Goal: Task Accomplishment & Management: Manage account settings

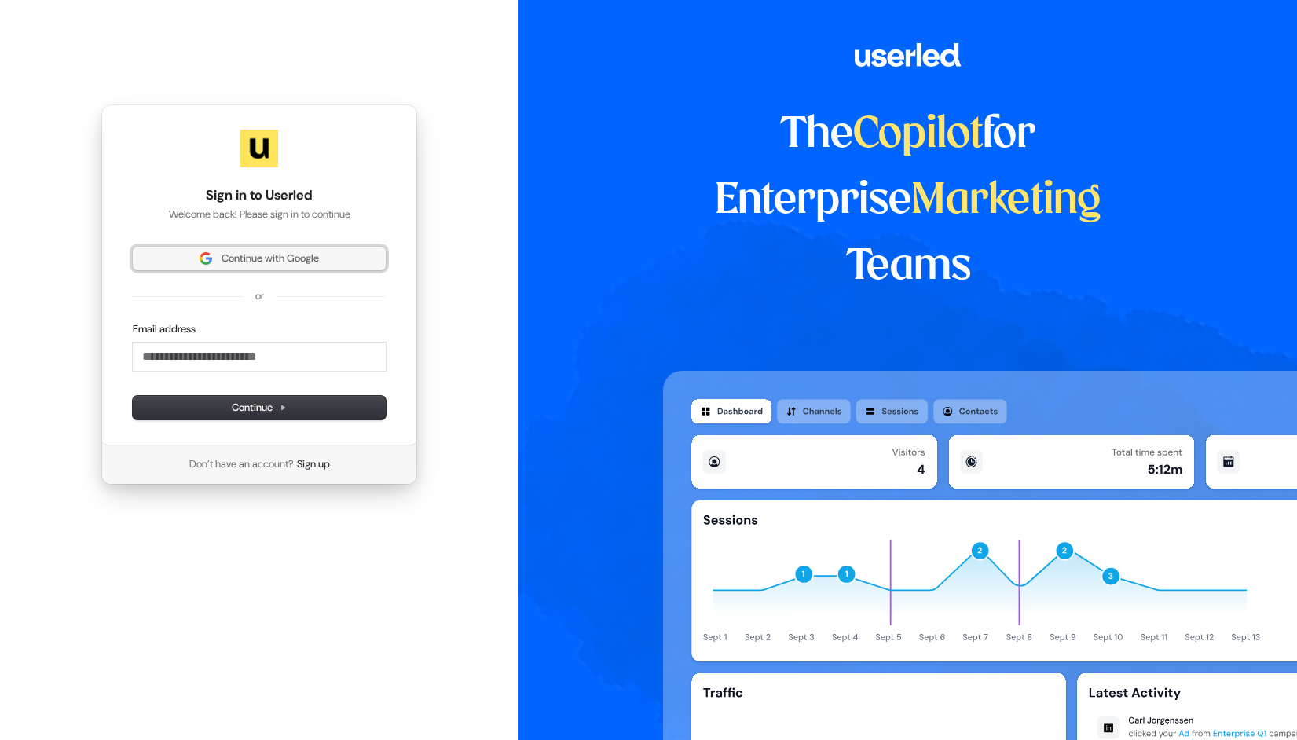
click at [341, 248] on button "Continue with Google" at bounding box center [259, 259] width 253 height 24
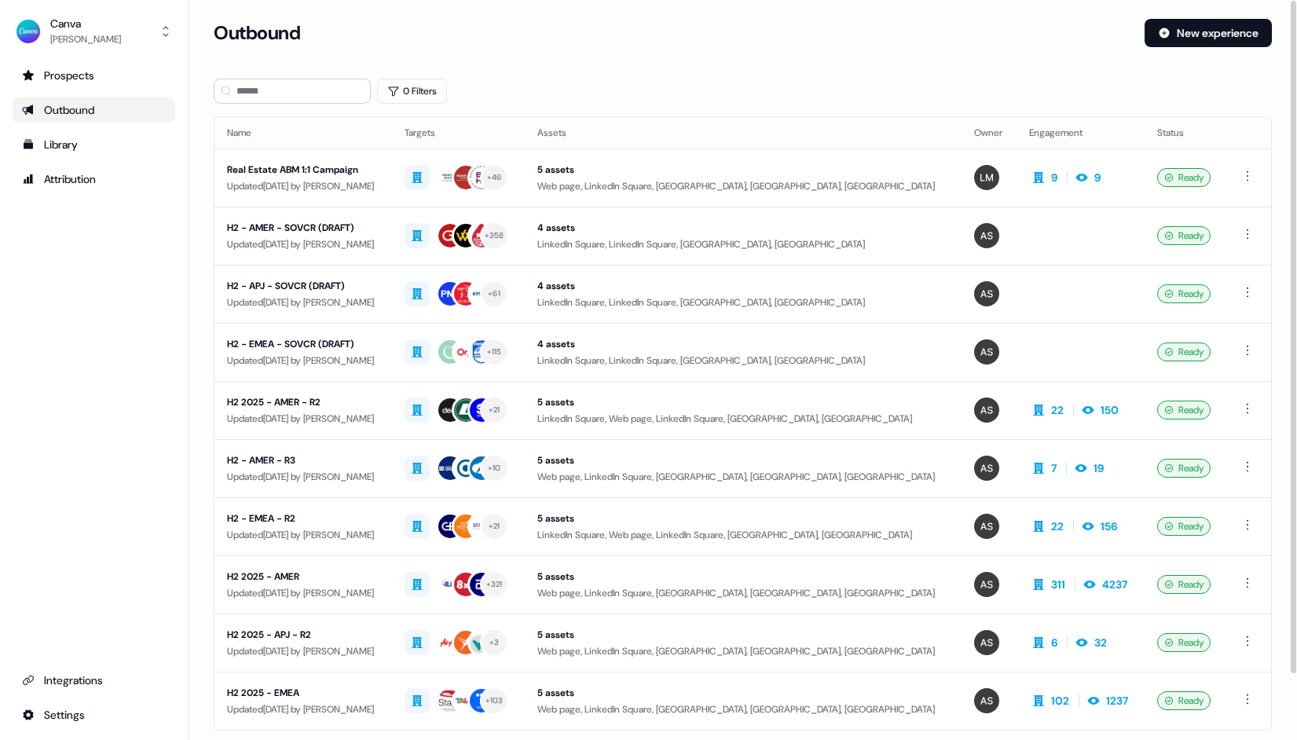
click at [672, 68] on section "Loading... Outbound New experience 0 Filters Name Targets Assets Owner Engageme…" at bounding box center [743, 415] width 1108 height 793
click at [64, 181] on div "Attribution" at bounding box center [94, 179] width 144 height 16
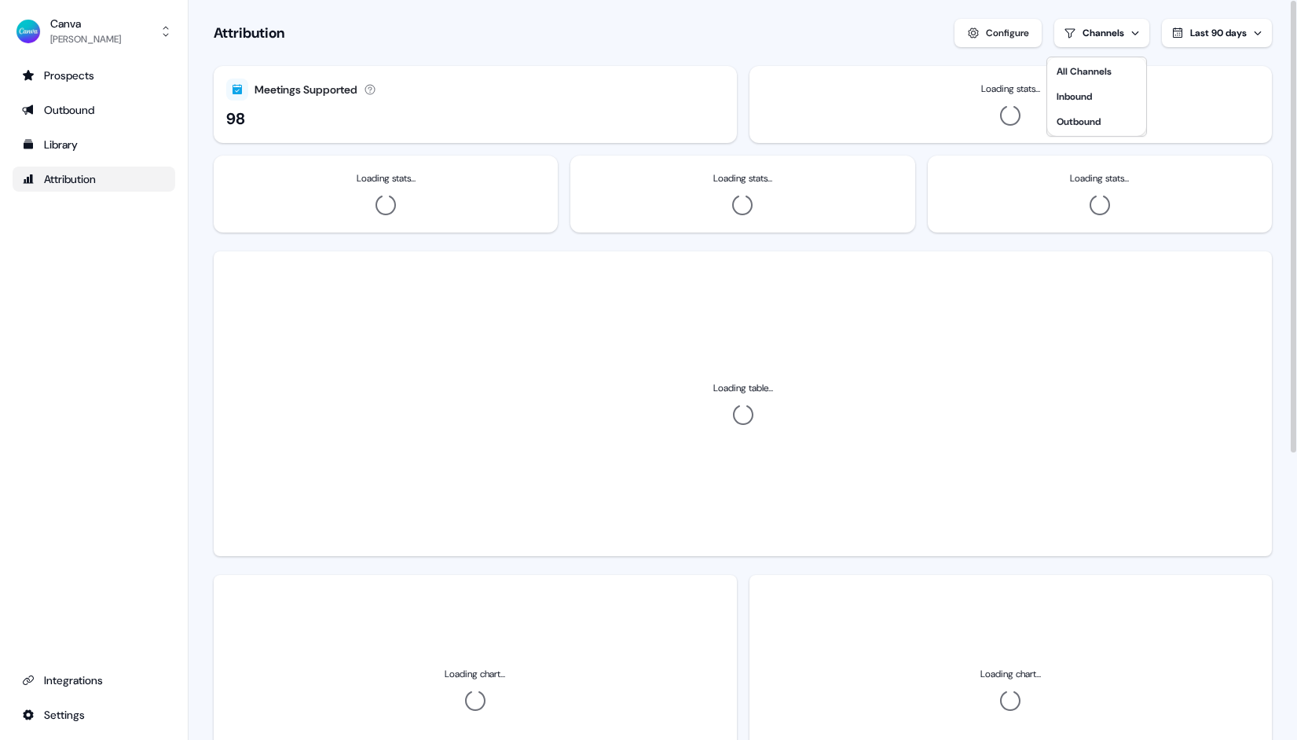
click at [1112, 34] on html "For the best experience switch devices to a bigger screen. Go to Userled.io Can…" at bounding box center [648, 370] width 1297 height 740
click at [1082, 121] on div "Outbound" at bounding box center [1078, 122] width 44 height 16
click at [756, 47] on html "For the best experience switch devices to a bigger screen. Go to Userled.io Can…" at bounding box center [648, 370] width 1297 height 740
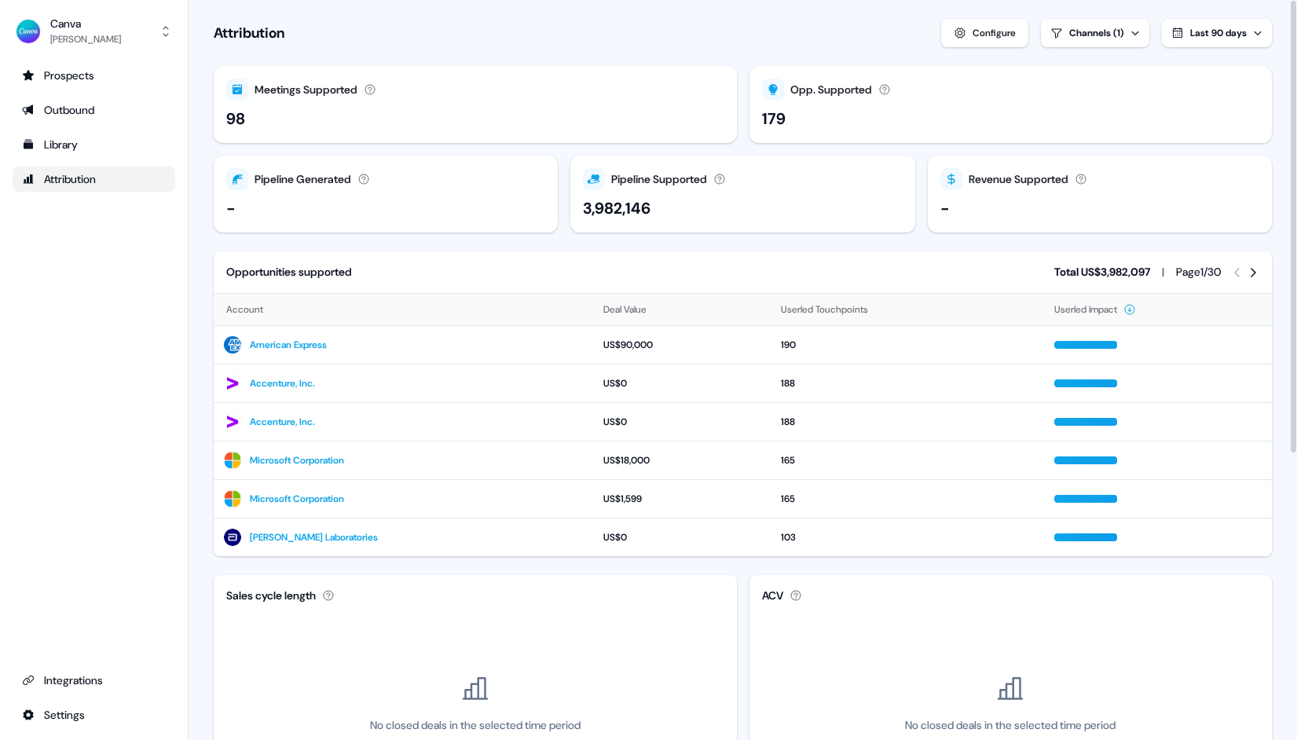
click at [979, 42] on button "Configure" at bounding box center [984, 33] width 87 height 28
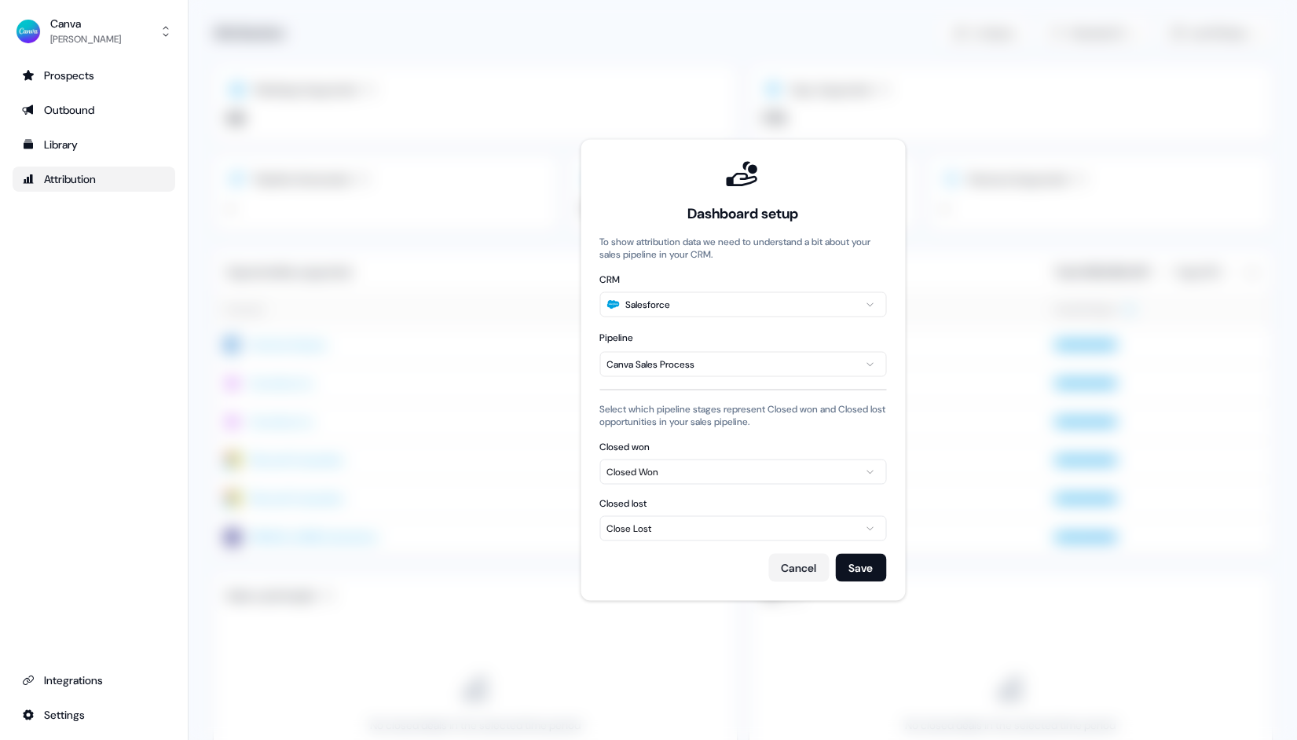
click at [682, 365] on html "For the best experience switch devices to a bigger screen. Go to Userled.io Can…" at bounding box center [648, 370] width 1297 height 740
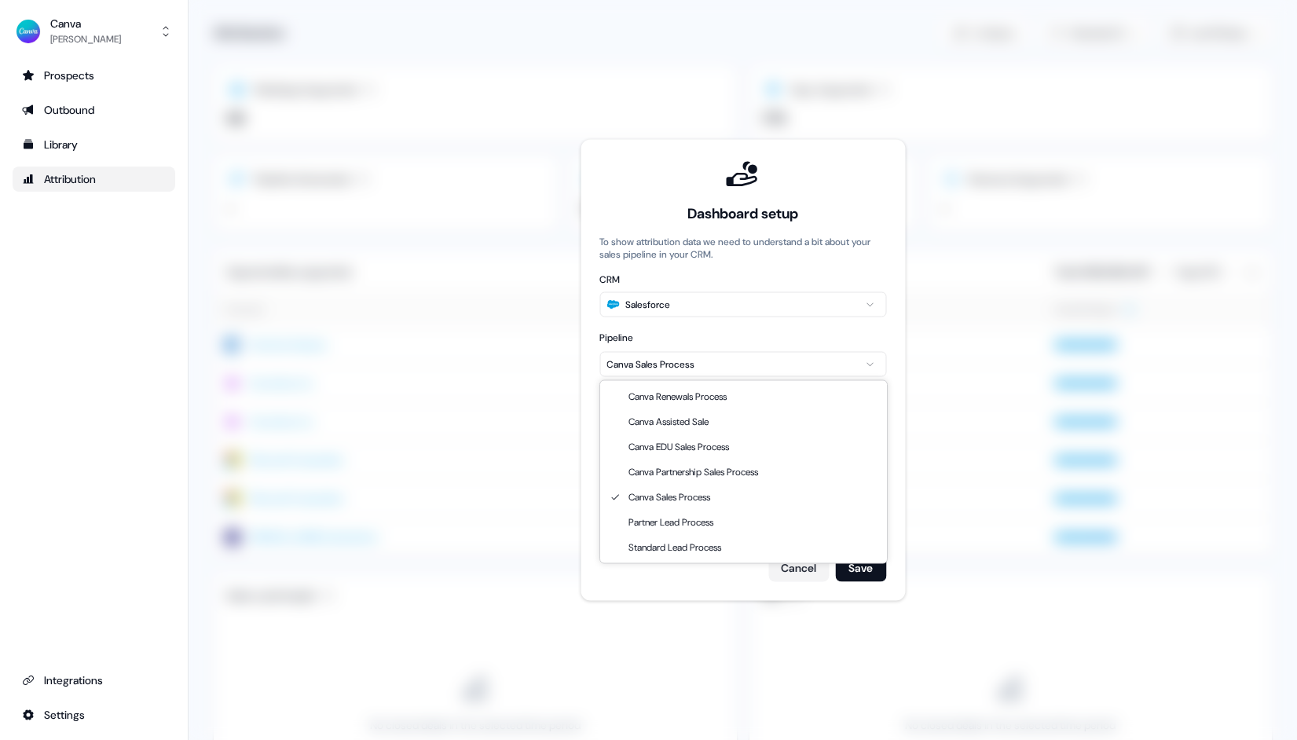
click at [714, 322] on html "For the best experience switch devices to a bigger screen. Go to Userled.io Can…" at bounding box center [648, 370] width 1297 height 740
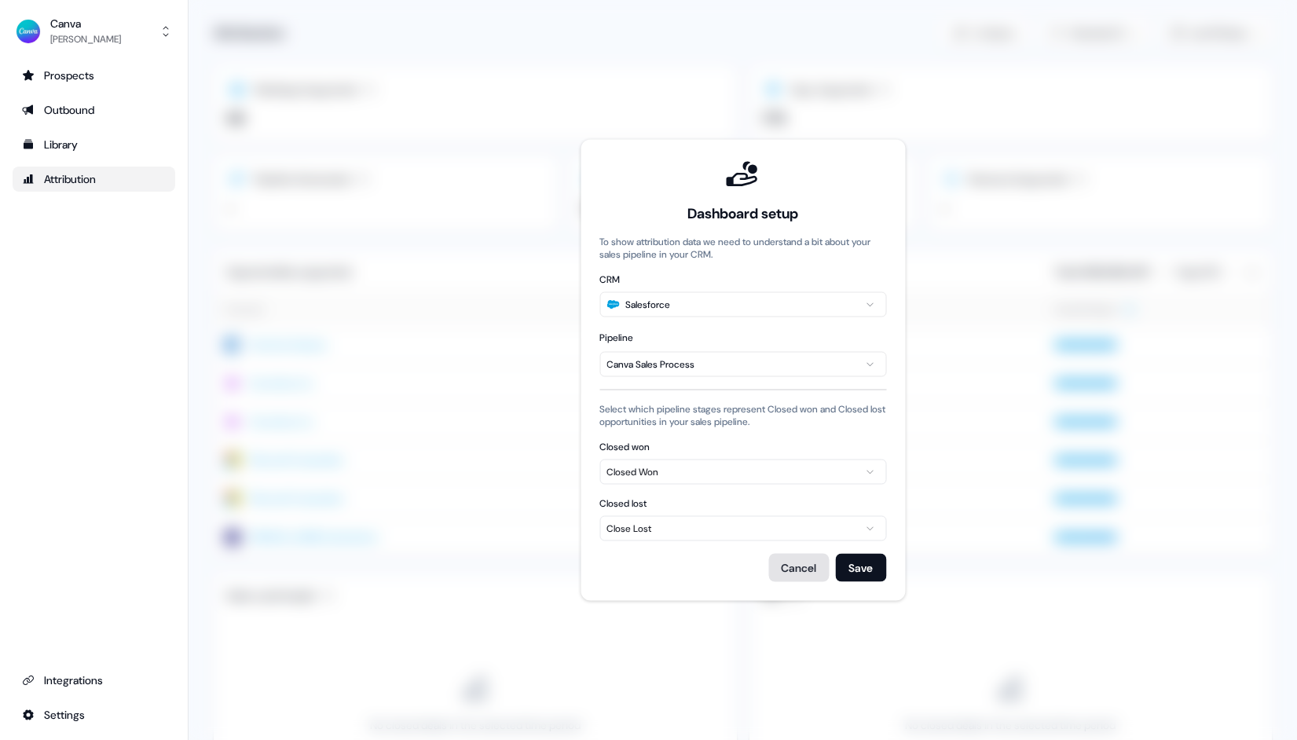
click at [795, 562] on button "Cancel" at bounding box center [798, 568] width 60 height 28
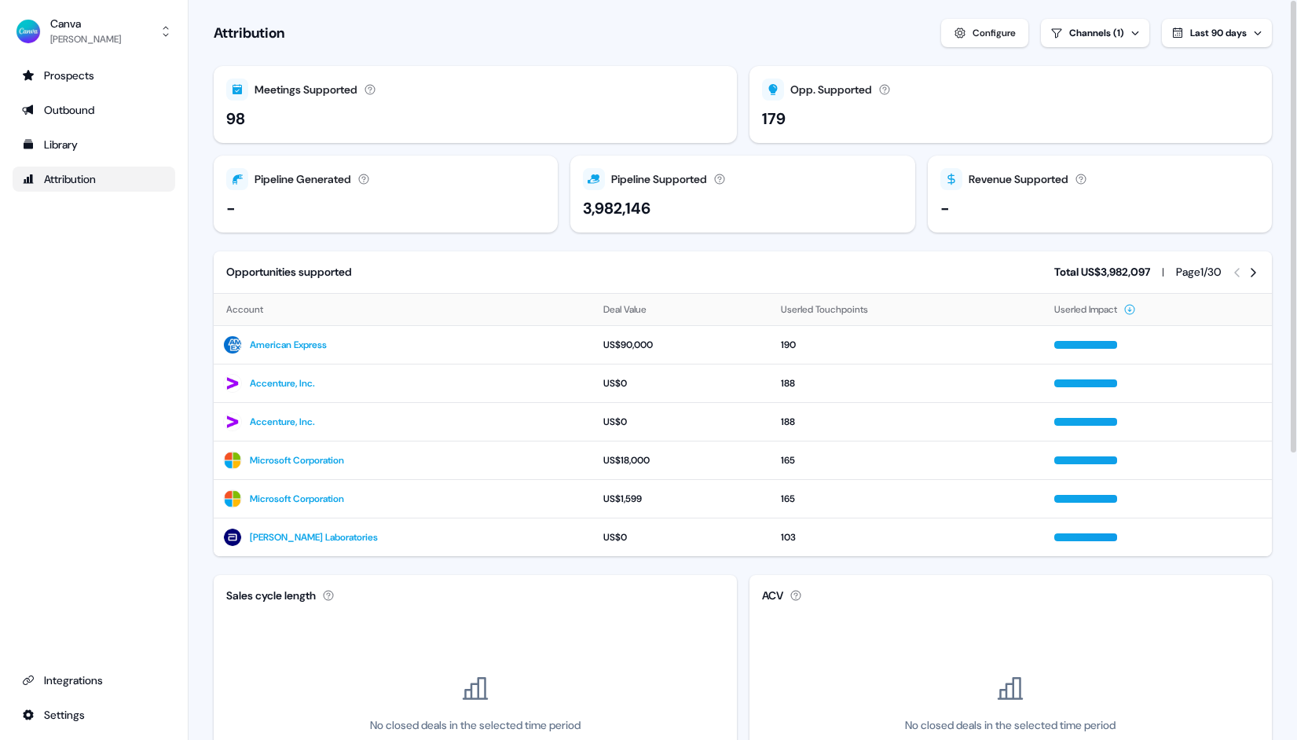
click at [1000, 31] on div "Configure" at bounding box center [993, 33] width 43 height 16
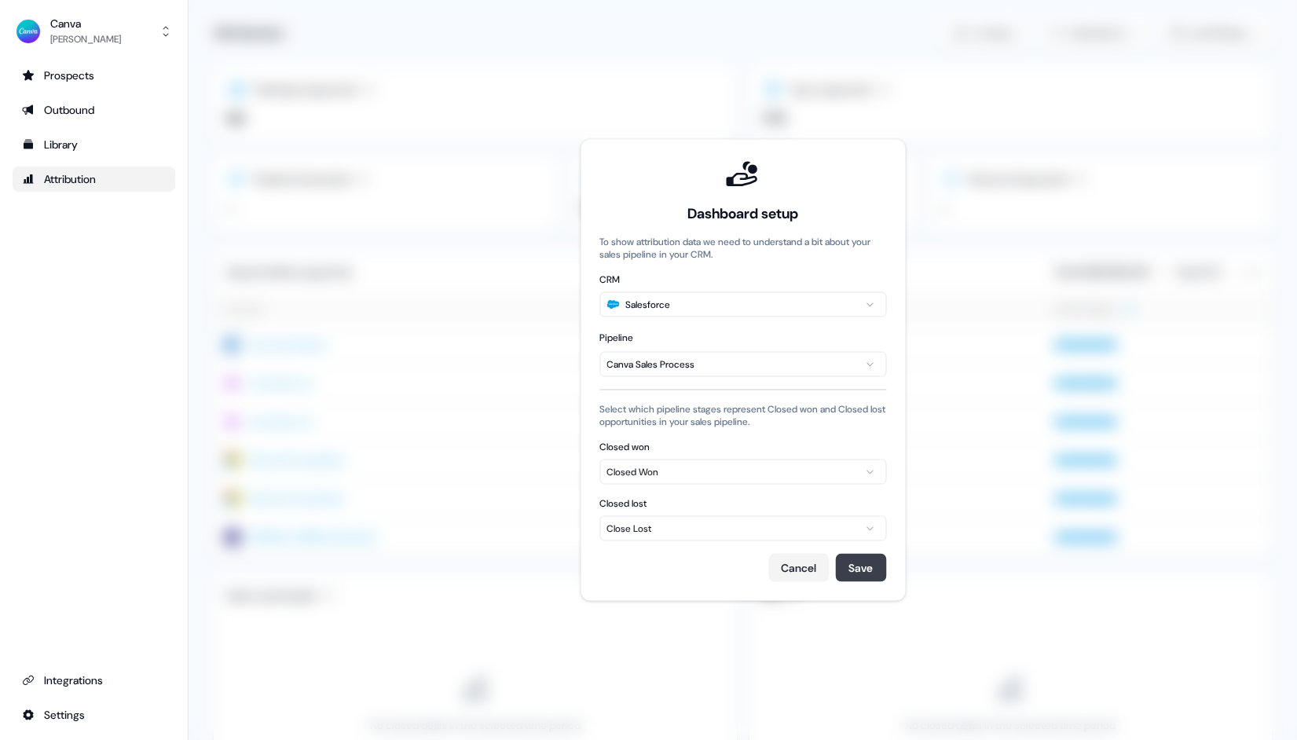
click at [862, 560] on button "Save" at bounding box center [860, 568] width 51 height 28
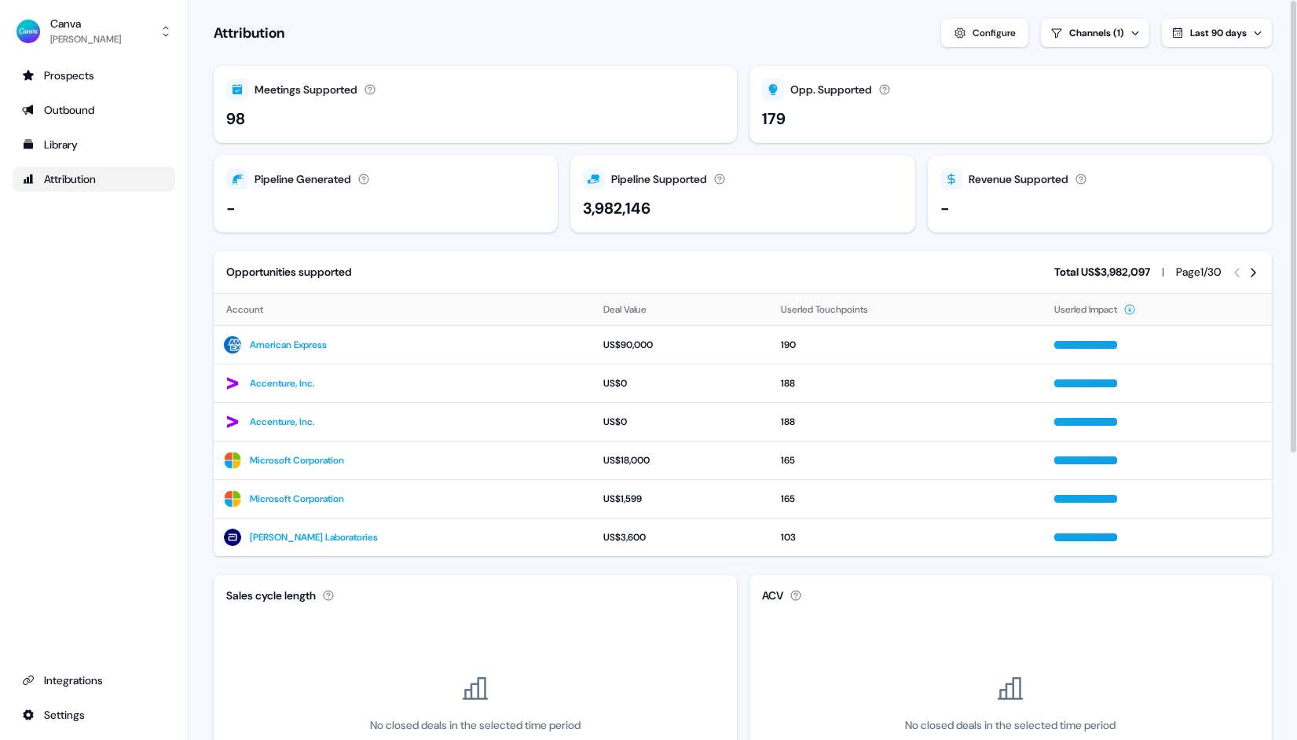
click at [877, 57] on section "Loading... Attribution Configure Channels (1) Last 90 days Meetings Supported M…" at bounding box center [743, 604] width 1108 height 1209
click at [1232, 30] on span "Last 90 days" at bounding box center [1218, 33] width 57 height 13
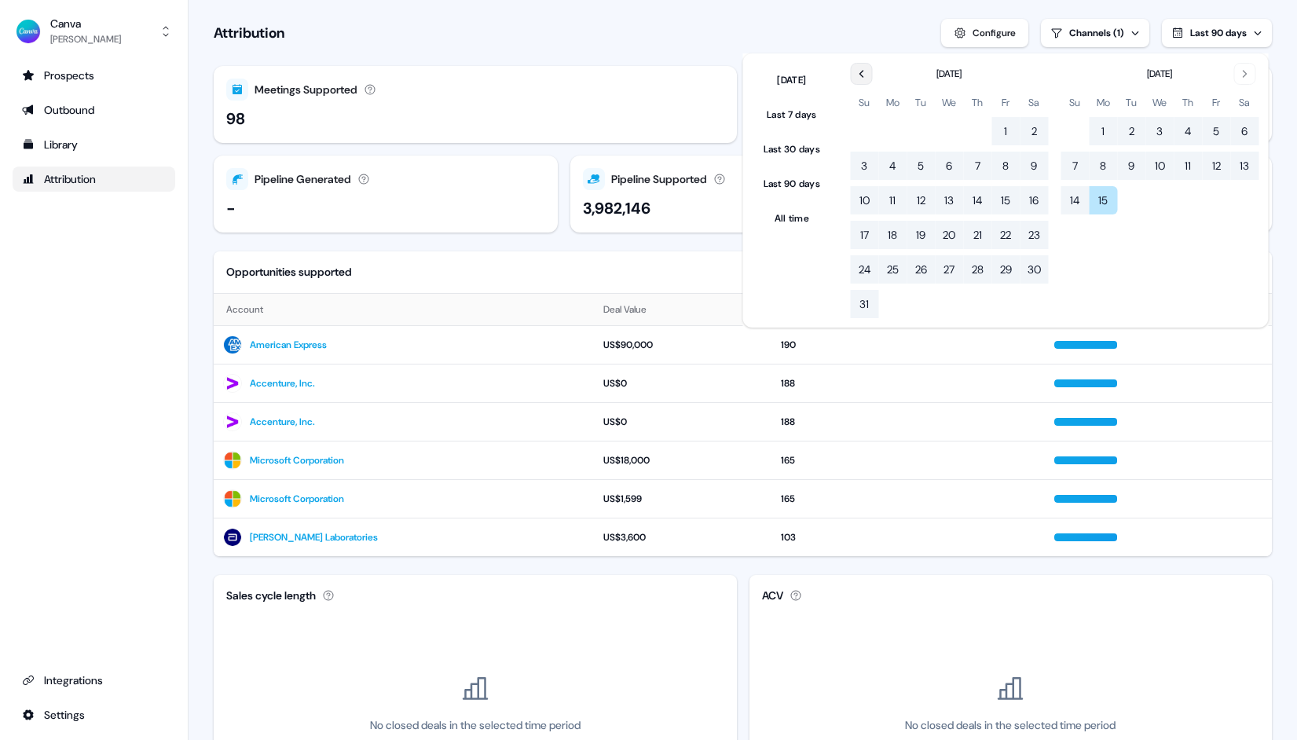
click at [867, 75] on icon "Go to the Previous Month" at bounding box center [861, 74] width 13 height 13
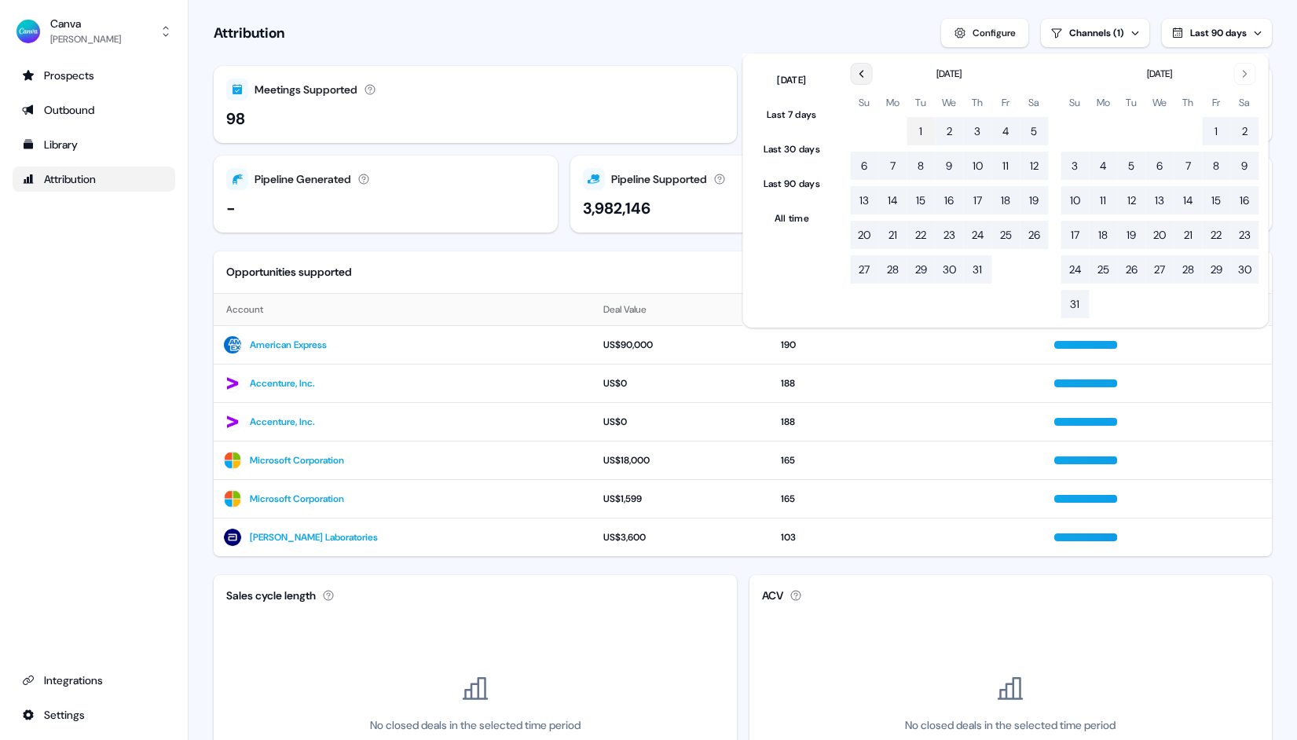
click at [923, 127] on button "1" at bounding box center [920, 131] width 28 height 28
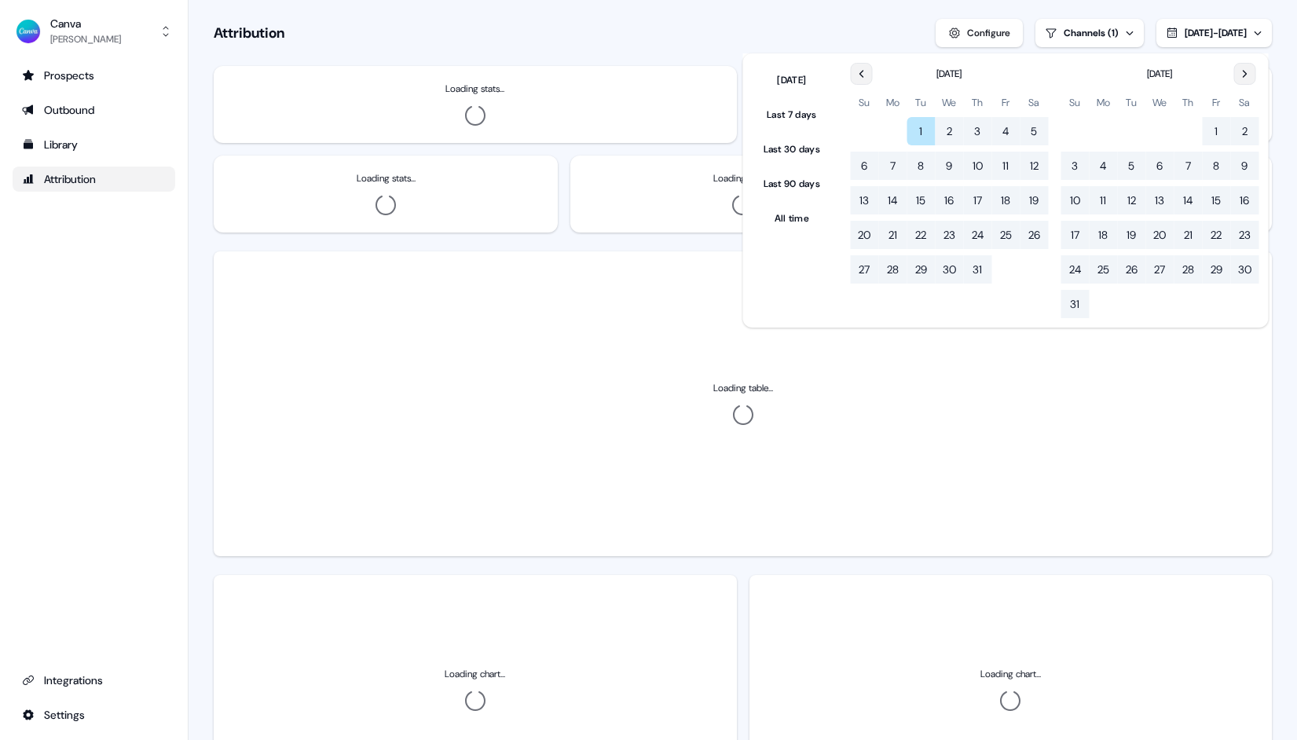
click at [1250, 71] on icon "Go to the Next Month" at bounding box center [1244, 74] width 13 height 13
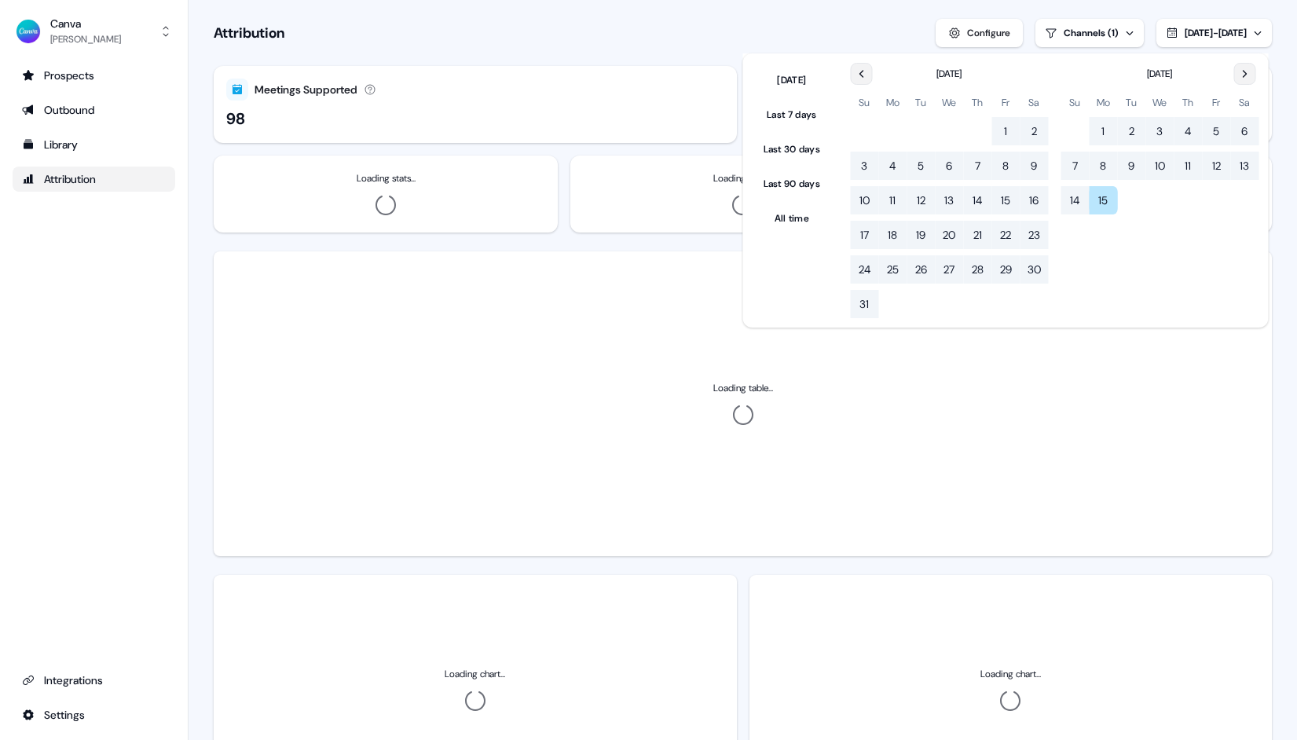
click at [1107, 200] on button "15" at bounding box center [1103, 200] width 28 height 28
click at [634, 63] on section "Loading... Attribution Configure Channels (1) Jul 01, 2025 - Sep 15, 2025 Meeti…" at bounding box center [743, 605] width 1108 height 1210
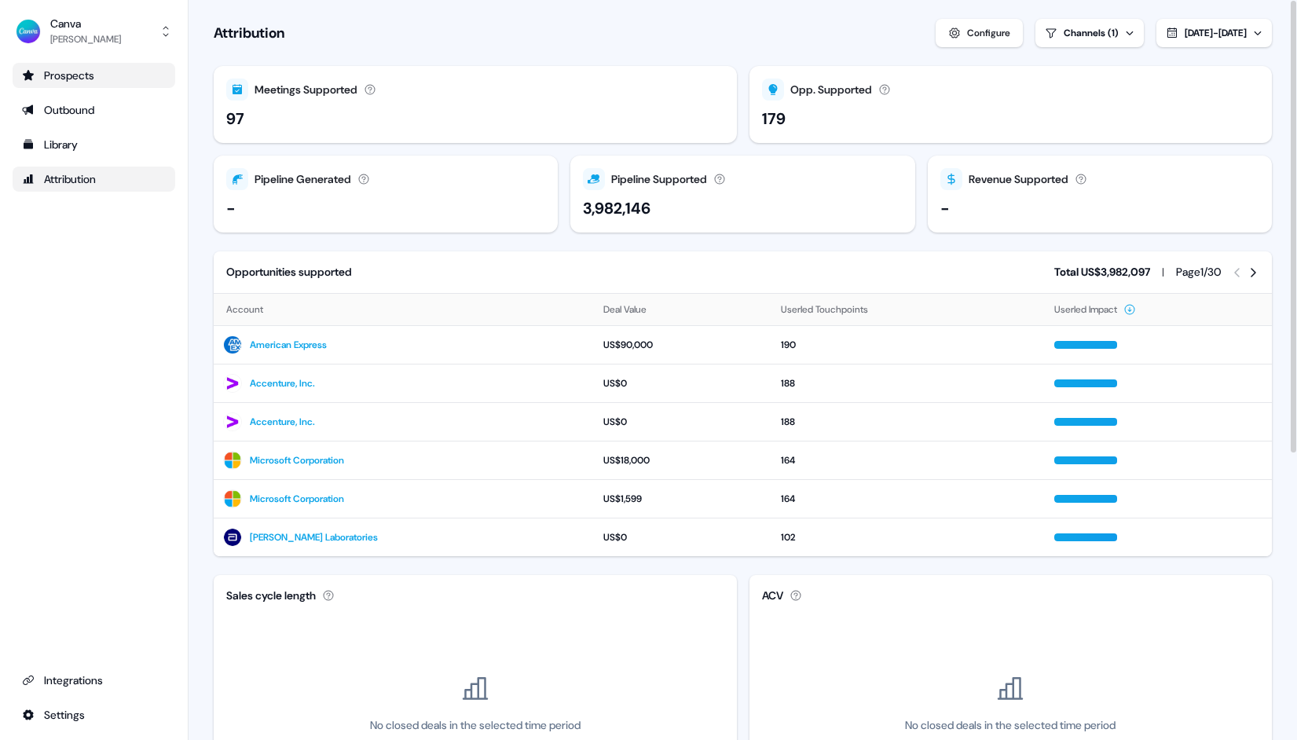
click at [81, 73] on div "Prospects" at bounding box center [94, 76] width 144 height 16
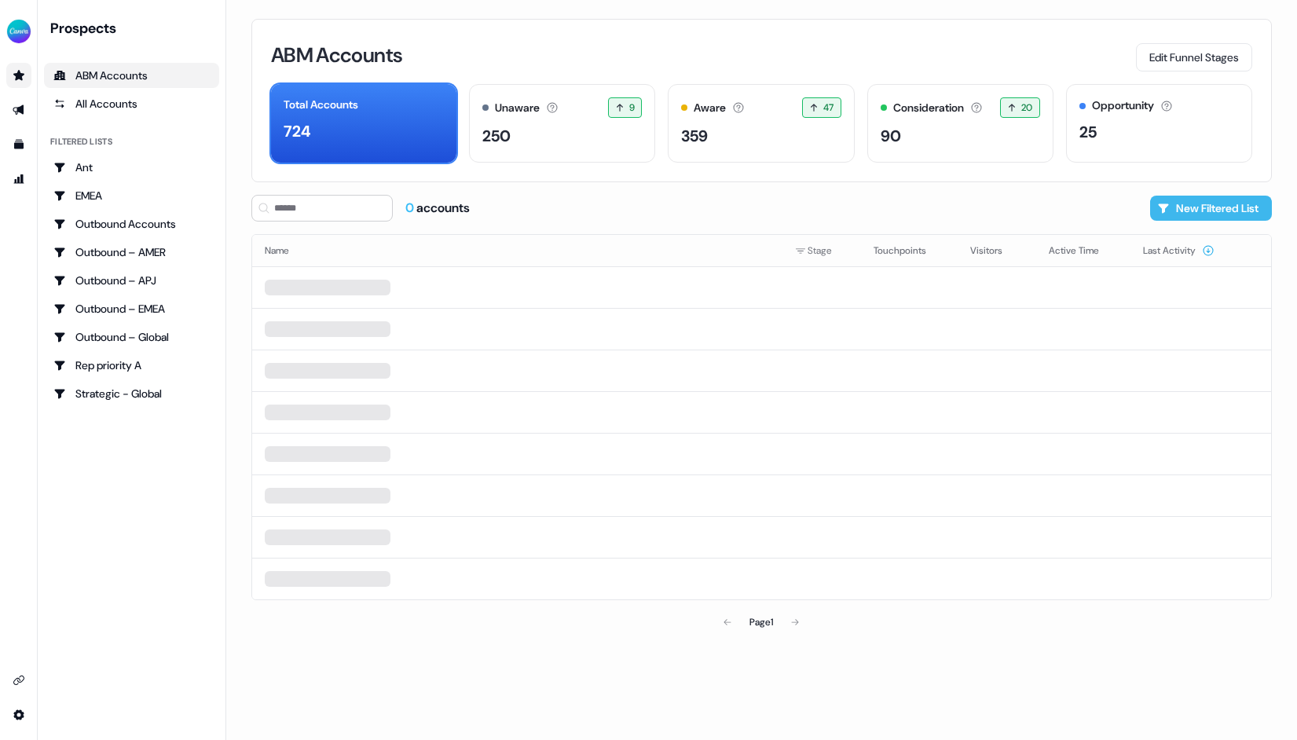
click at [1211, 207] on button "New Filtered List" at bounding box center [1211, 208] width 122 height 25
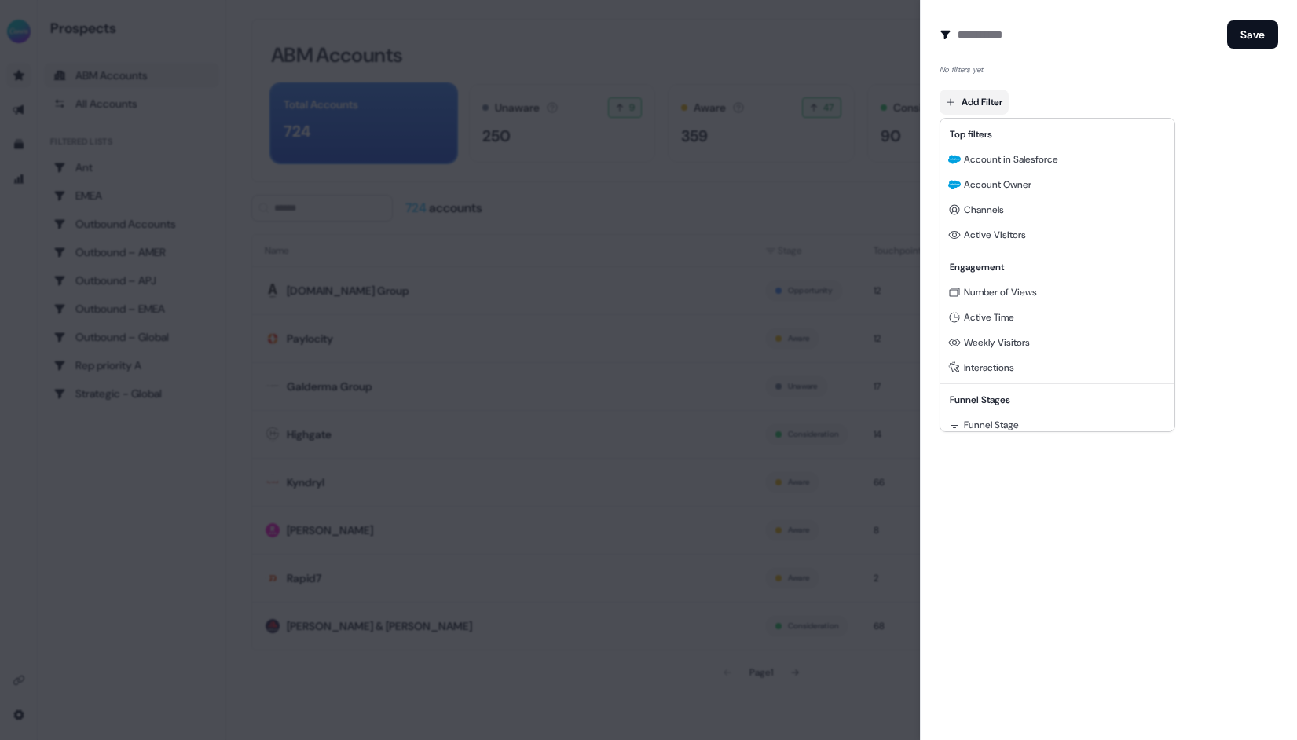
click at [973, 102] on body "For the best experience switch devices to a bigger screen. Go to Userled.io Pro…" at bounding box center [648, 370] width 1297 height 740
click at [988, 156] on span "Account in Salesforce" at bounding box center [1011, 159] width 94 height 13
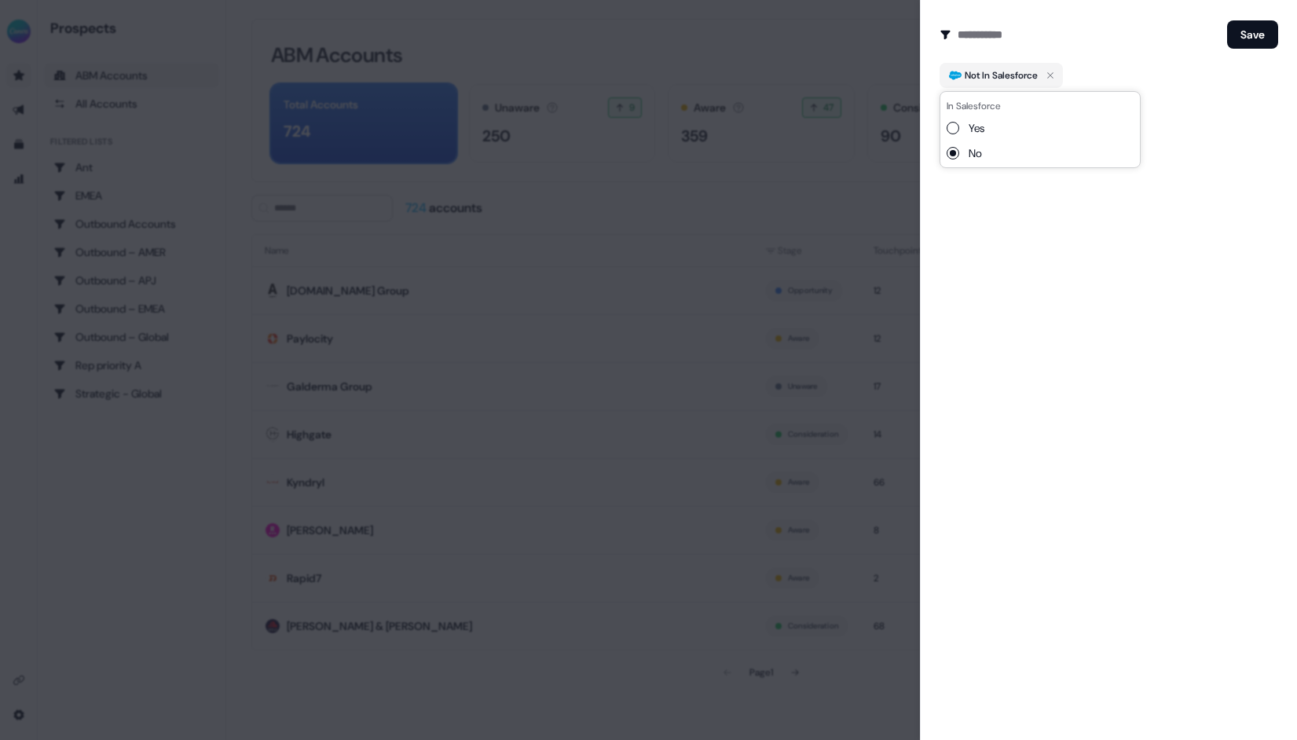
click at [951, 126] on button "Yes" at bounding box center [952, 128] width 13 height 13
click at [990, 221] on div "Create Audience Filter Create a new audience by setting a name and configuring …" at bounding box center [1108, 370] width 377 height 740
click at [986, 115] on body "For the best experience switch devices to a bigger screen. Go to Userled.io Pro…" at bounding box center [648, 370] width 1297 height 740
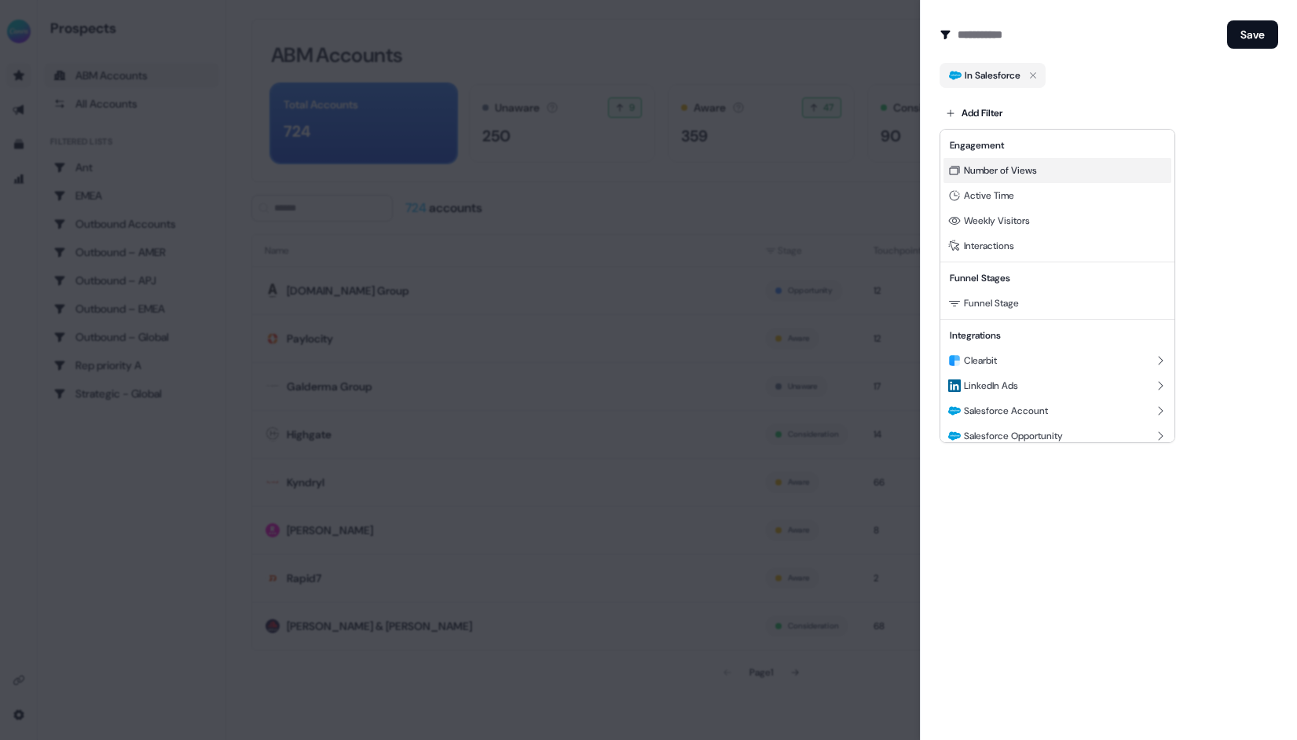
scroll to position [142, 0]
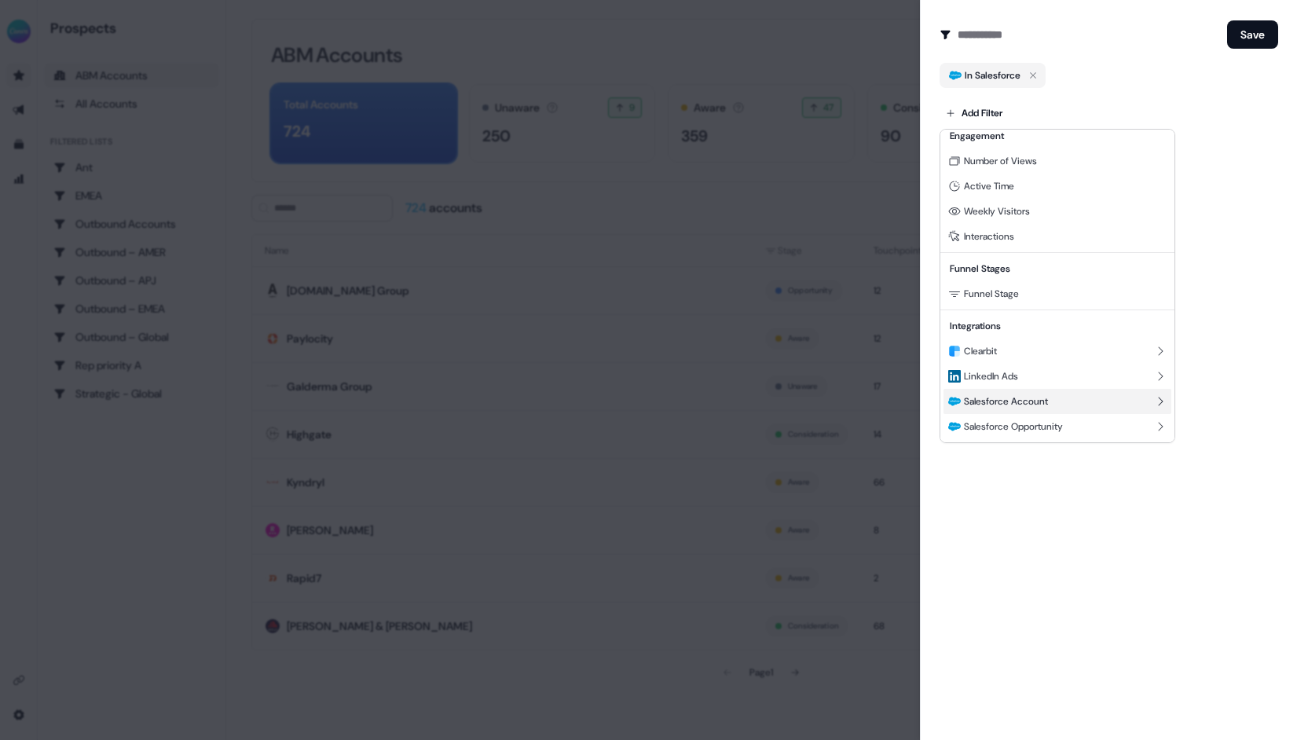
click at [1012, 401] on span "Salesforce Account" at bounding box center [1006, 401] width 84 height 13
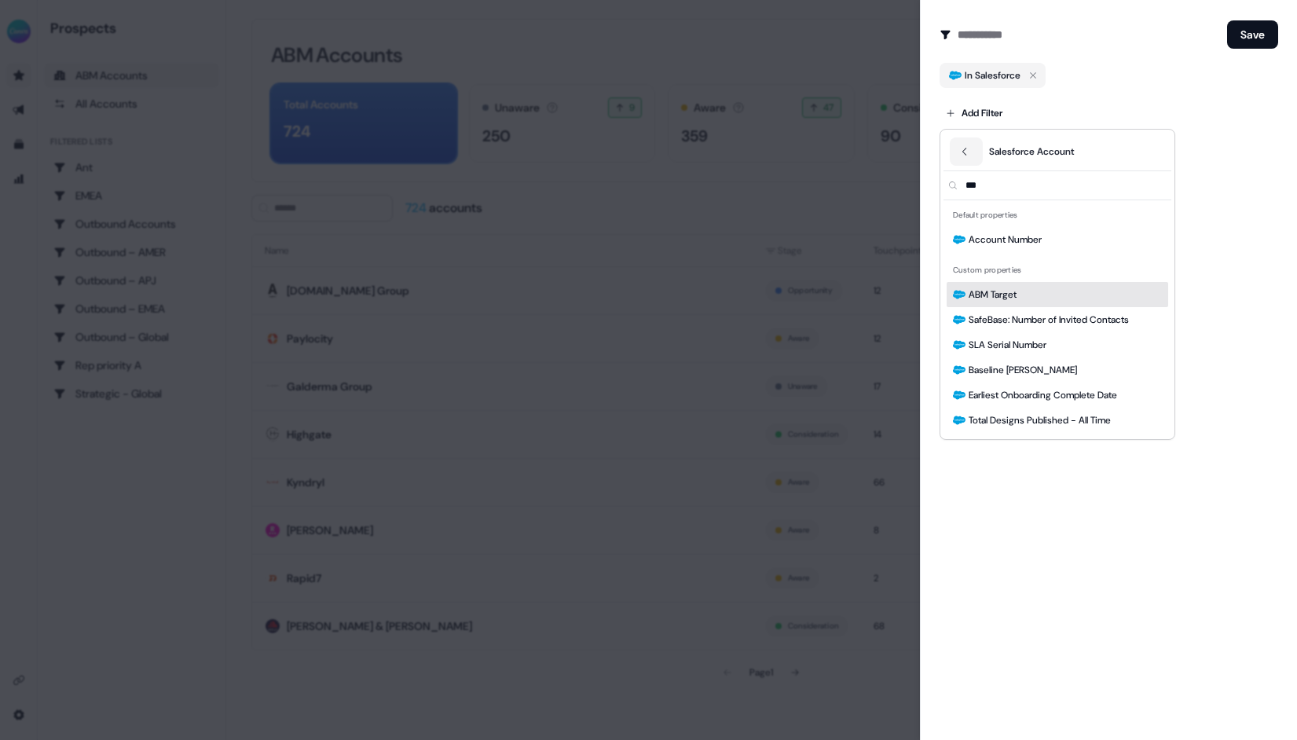
type input "***"
click at [986, 297] on span "ABM Target" at bounding box center [992, 295] width 48 height 16
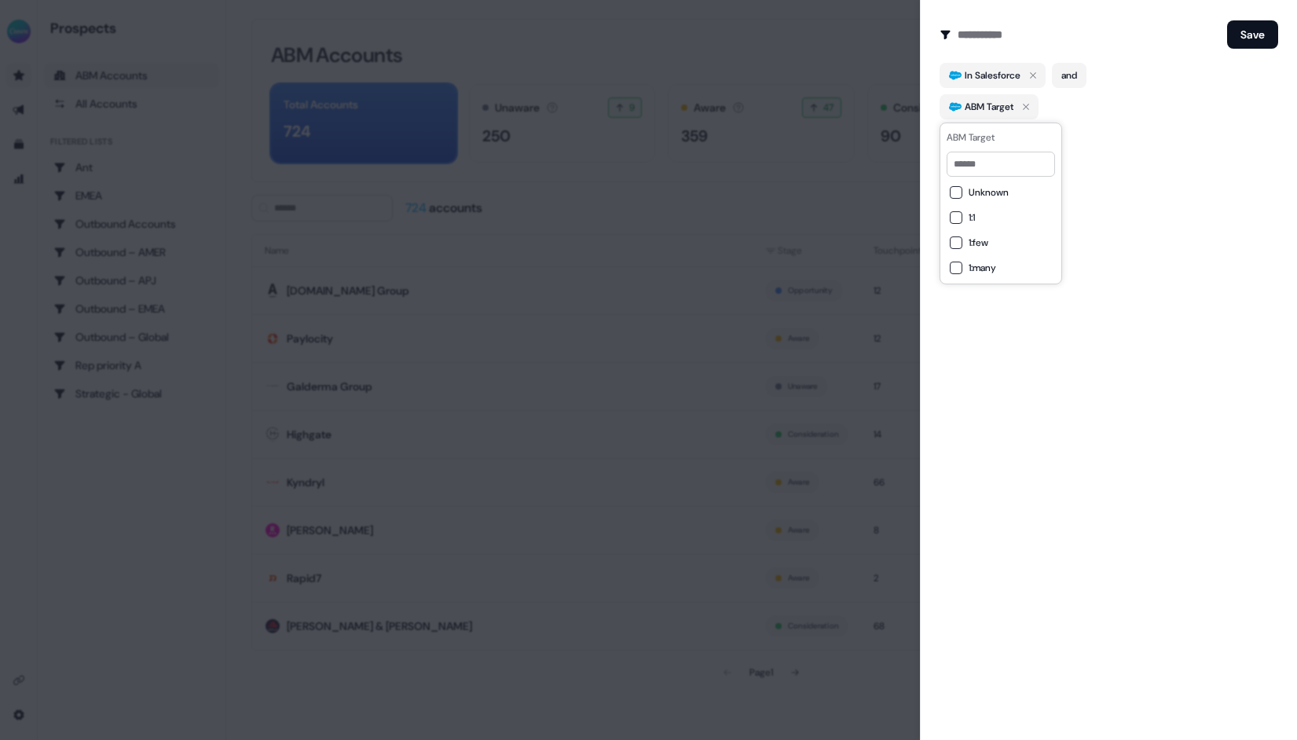
click at [953, 217] on button "1:1" at bounding box center [956, 217] width 13 height 13
click at [958, 241] on button "1:few" at bounding box center [956, 242] width 13 height 13
click at [954, 266] on button "1:many" at bounding box center [956, 268] width 13 height 13
click at [1132, 168] on div "Create Audience Filter Create a new audience by setting a name and configuring …" at bounding box center [1108, 370] width 377 height 740
click at [1253, 31] on button "Save" at bounding box center [1252, 34] width 51 height 28
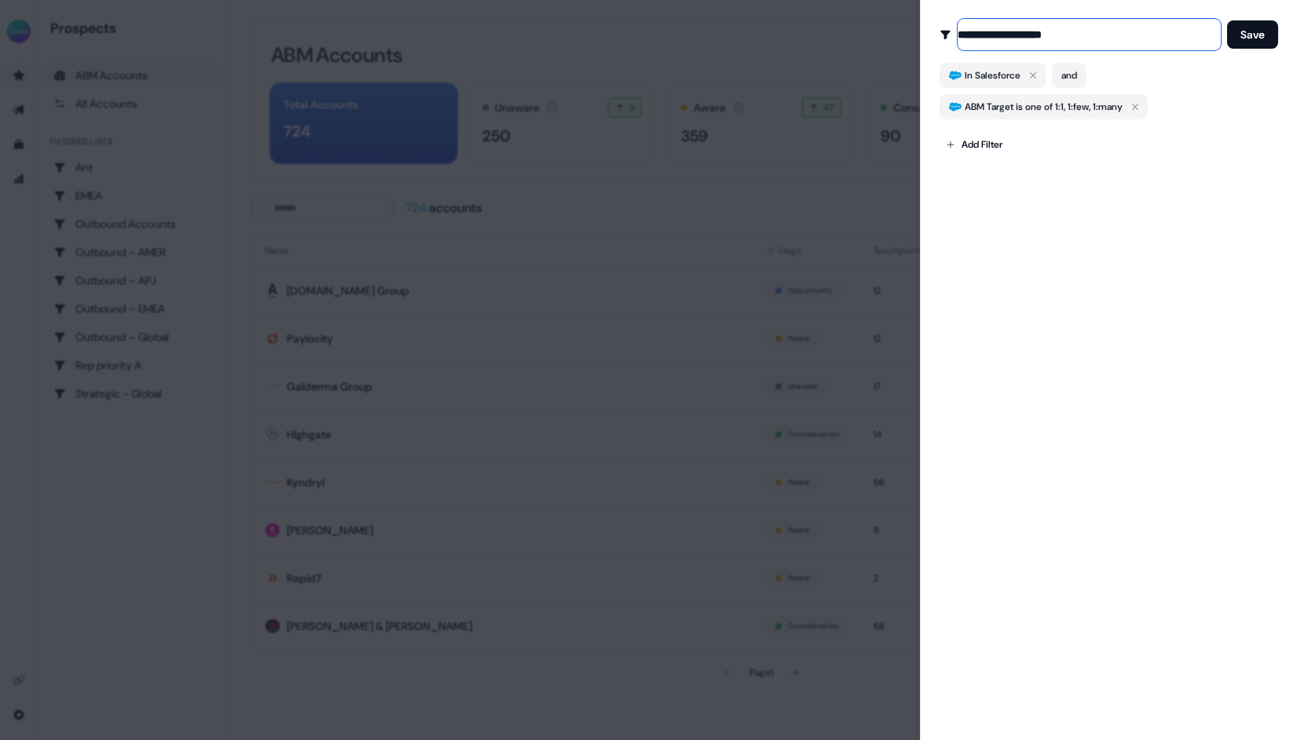
click at [961, 34] on input "**********" at bounding box center [1088, 34] width 263 height 31
drag, startPoint x: 1061, startPoint y: 34, endPoint x: 1133, endPoint y: 32, distance: 71.5
click at [1133, 32] on input "**********" at bounding box center [1088, 34] width 263 height 31
type input "**********"
click at [1246, 31] on button "Save" at bounding box center [1252, 34] width 51 height 28
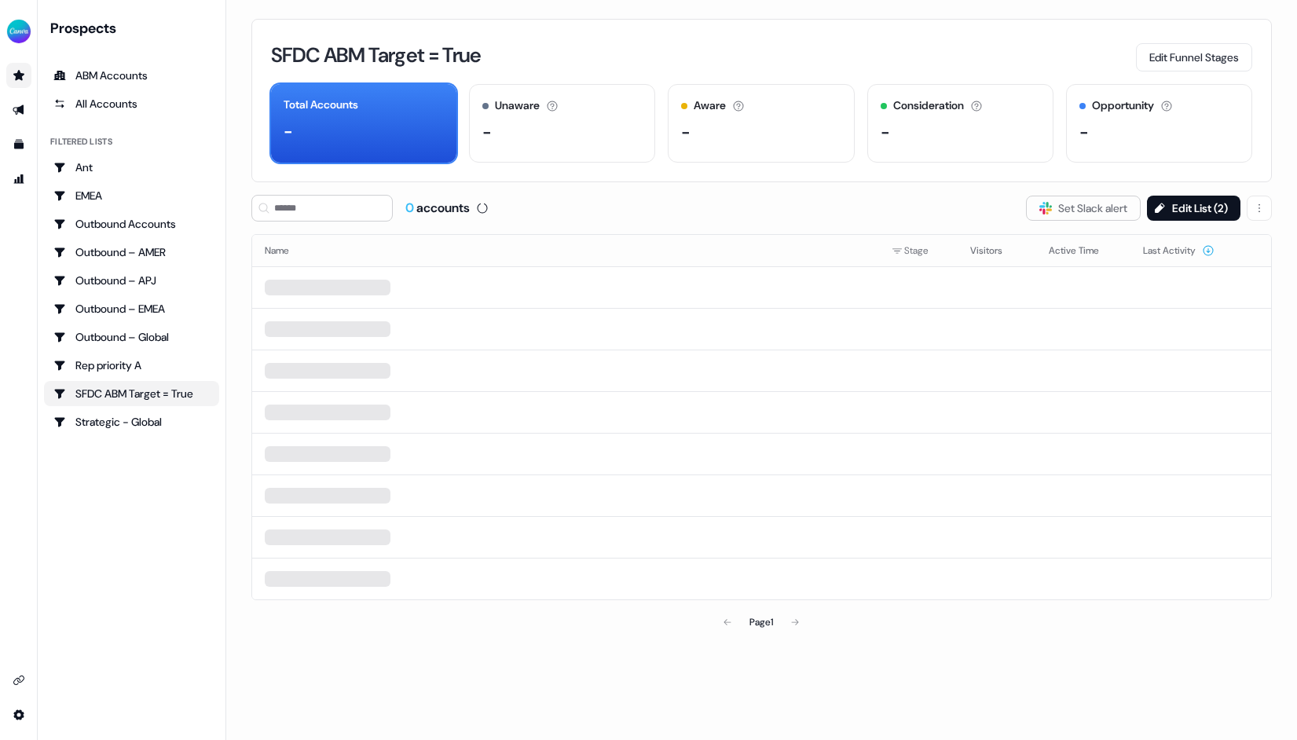
click at [645, 40] on div "SFDC ABM Target = True Edit Funnel Stages" at bounding box center [761, 54] width 981 height 33
click at [951, 60] on div "SFDC ABM Target = True Edit Funnel Stages" at bounding box center [761, 54] width 981 height 33
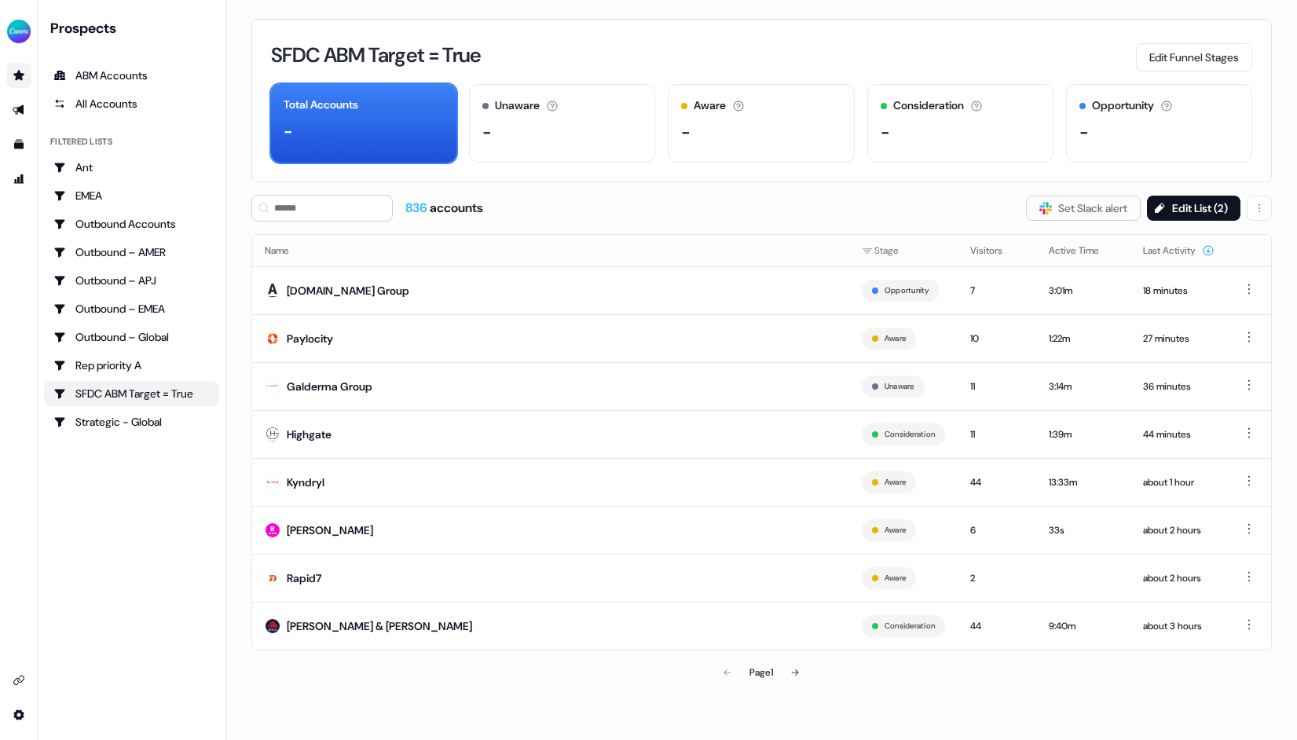
click at [972, 39] on div "SFDC ABM Target = True Edit Funnel Stages" at bounding box center [761, 54] width 981 height 33
click at [562, 127] on div "-" at bounding box center [561, 132] width 159 height 24
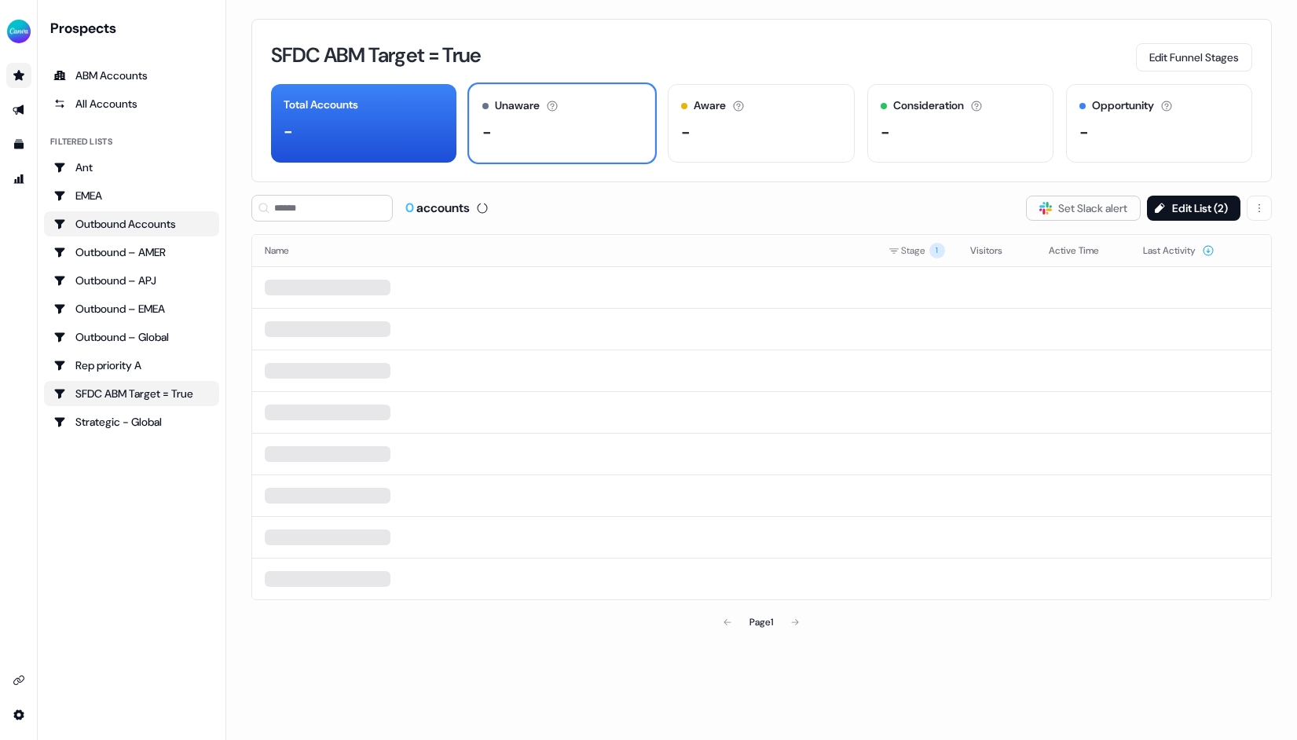
click at [164, 218] on div "Outbound Accounts" at bounding box center [131, 224] width 156 height 16
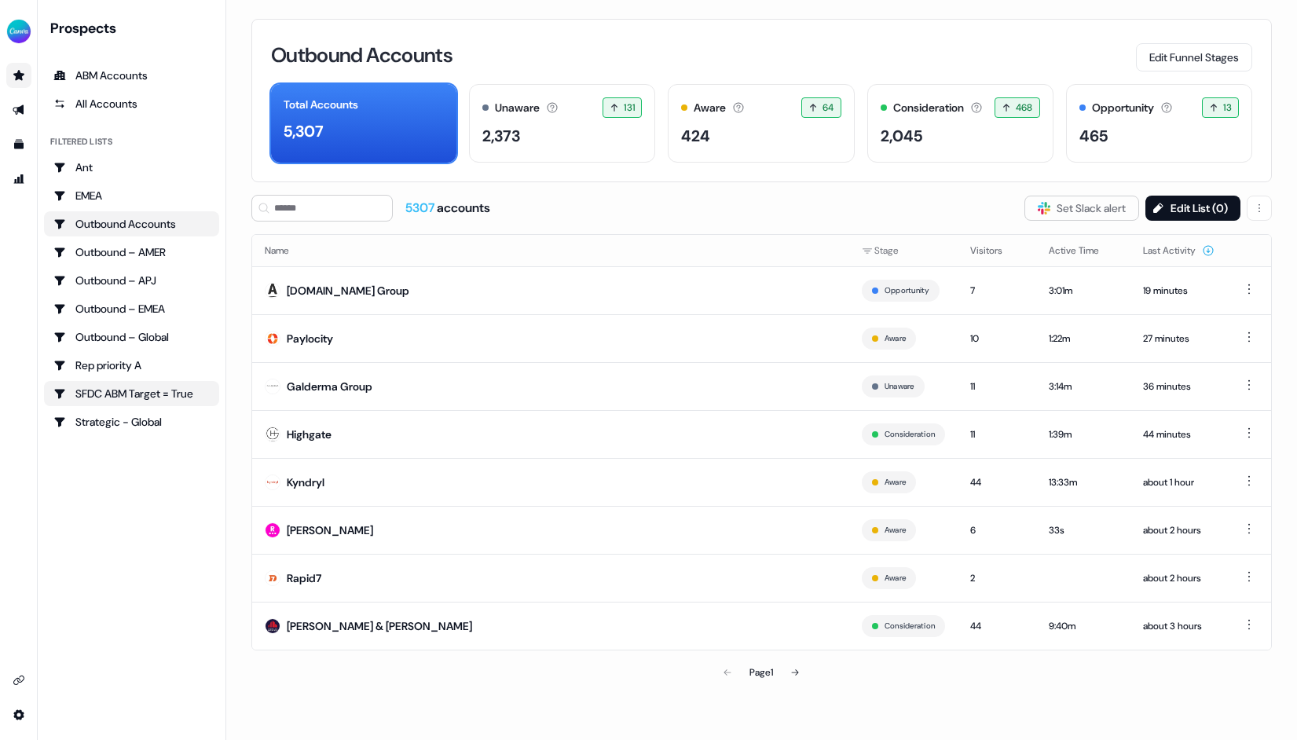
click at [130, 386] on div "SFDC ABM Target = True" at bounding box center [131, 394] width 156 height 16
click at [133, 394] on div "SFDC ABM Target = True" at bounding box center [131, 394] width 156 height 16
click at [979, 64] on div "SFDC ABM Target = True Edit Funnel Stages" at bounding box center [761, 54] width 981 height 33
click at [1200, 203] on button "Edit List ( 2 )" at bounding box center [1193, 208] width 93 height 25
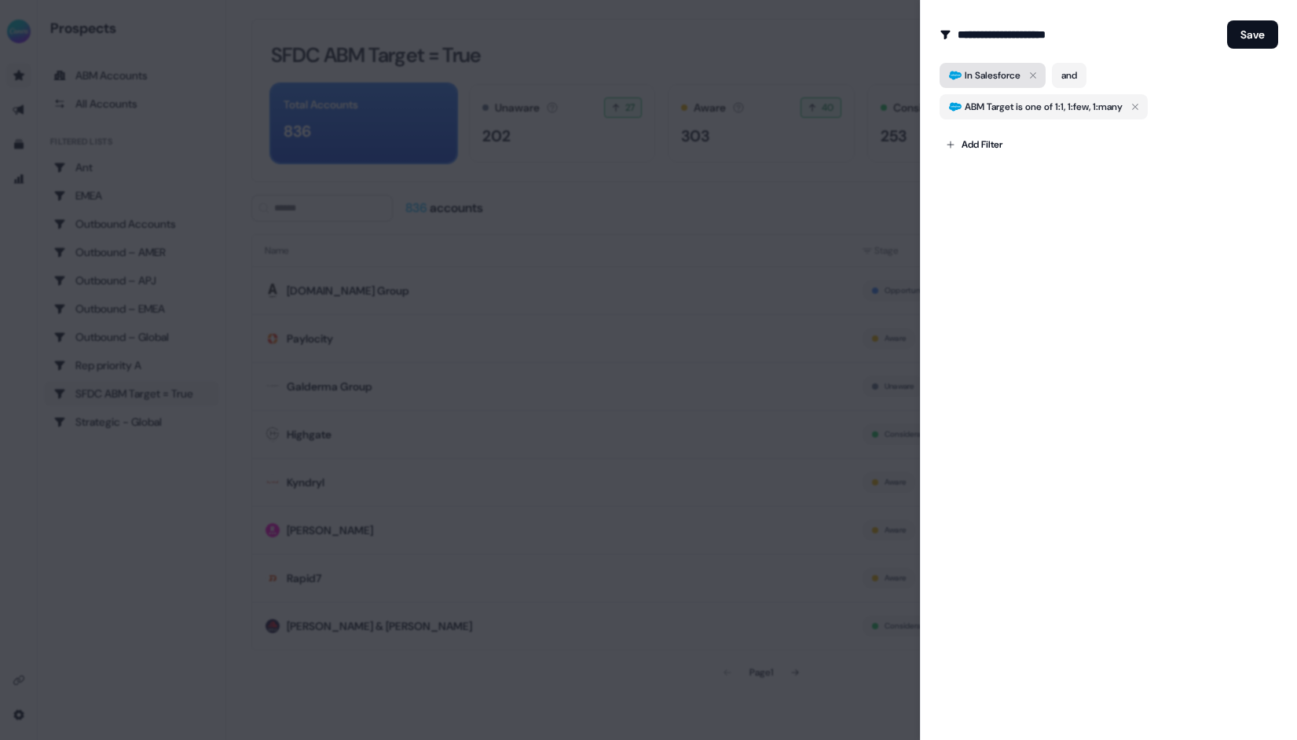
click at [1035, 72] on icon "button" at bounding box center [1032, 75] width 19 height 19
click at [1257, 35] on button "Save" at bounding box center [1252, 34] width 51 height 28
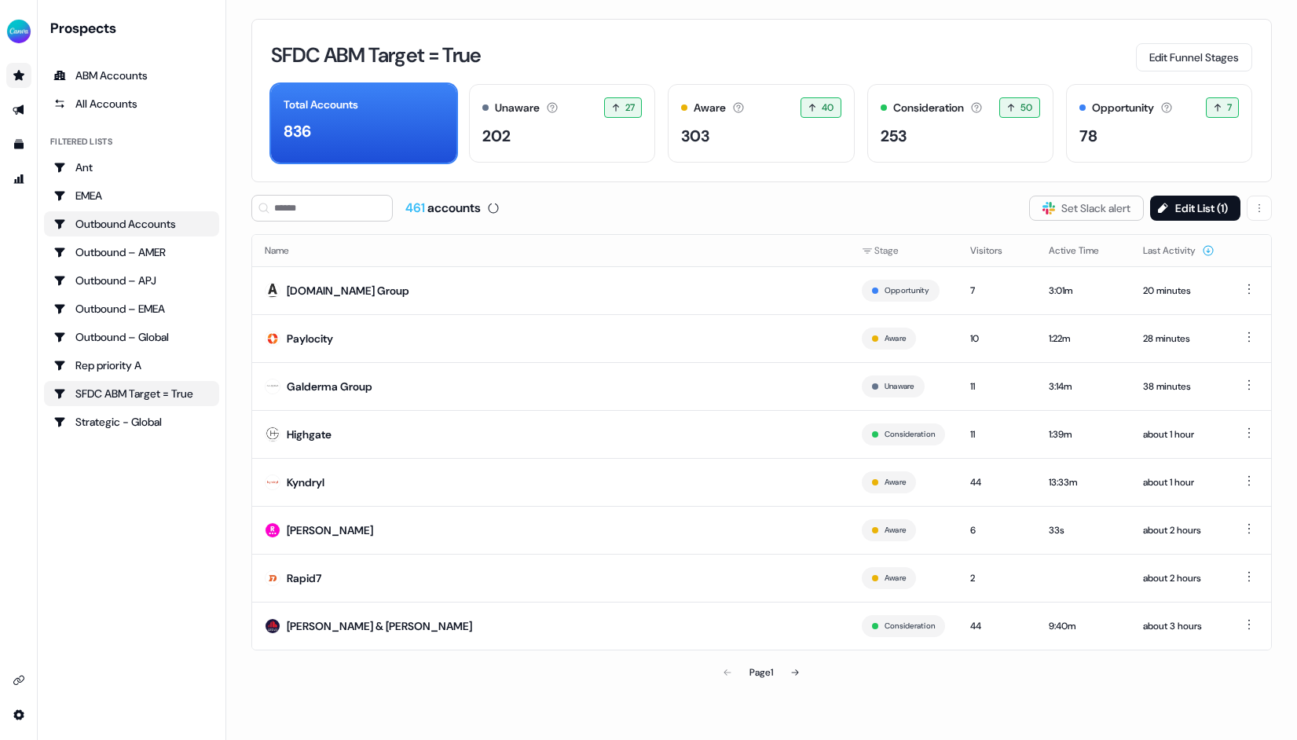
click at [157, 225] on div "Outbound Accounts" at bounding box center [131, 224] width 156 height 16
click at [188, 222] on div "Outbound Accounts" at bounding box center [131, 224] width 156 height 16
click at [1257, 206] on html "For the best experience switch devices to a bigger screen. Go to Userled.io Pro…" at bounding box center [648, 370] width 1297 height 740
click at [1228, 243] on span "Delete" at bounding box center [1219, 240] width 29 height 13
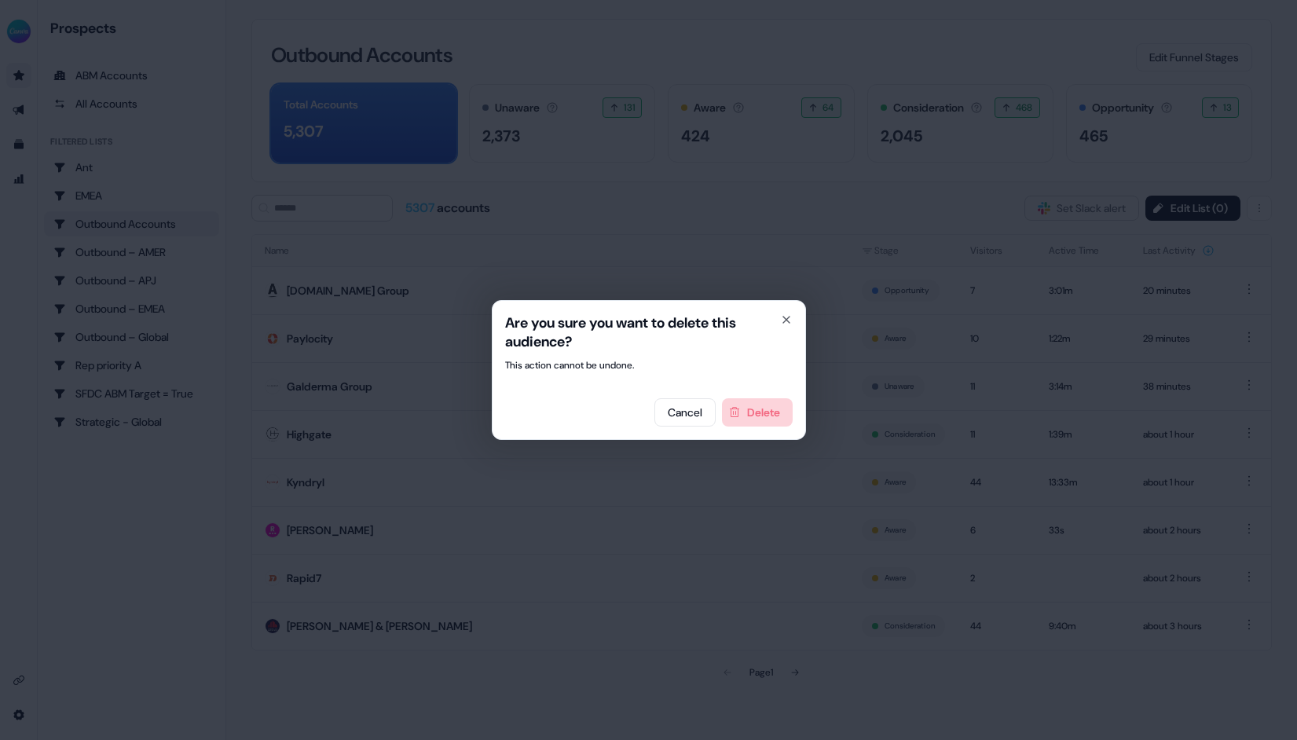
click at [761, 415] on button "Delete" at bounding box center [757, 412] width 71 height 28
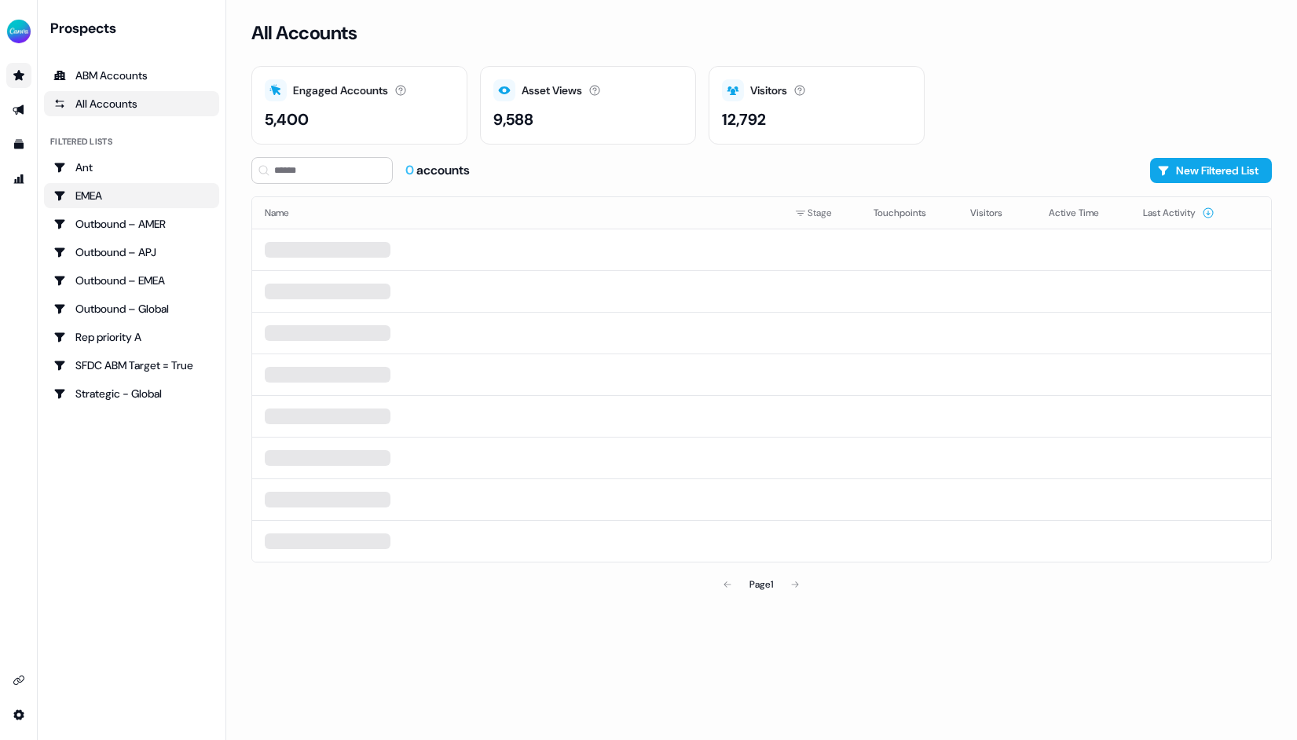
click at [135, 186] on link "EMEA" at bounding box center [131, 195] width 175 height 25
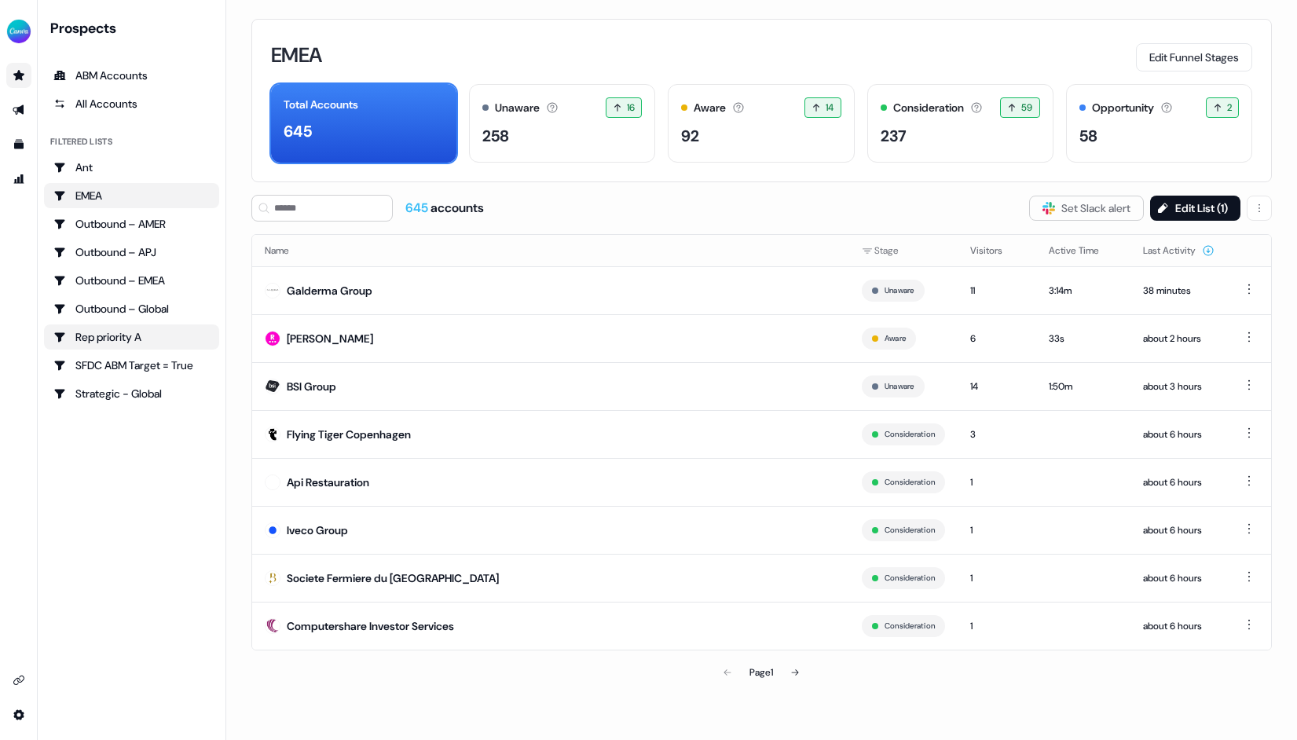
click at [151, 332] on div "Rep priority A" at bounding box center [131, 337] width 156 height 16
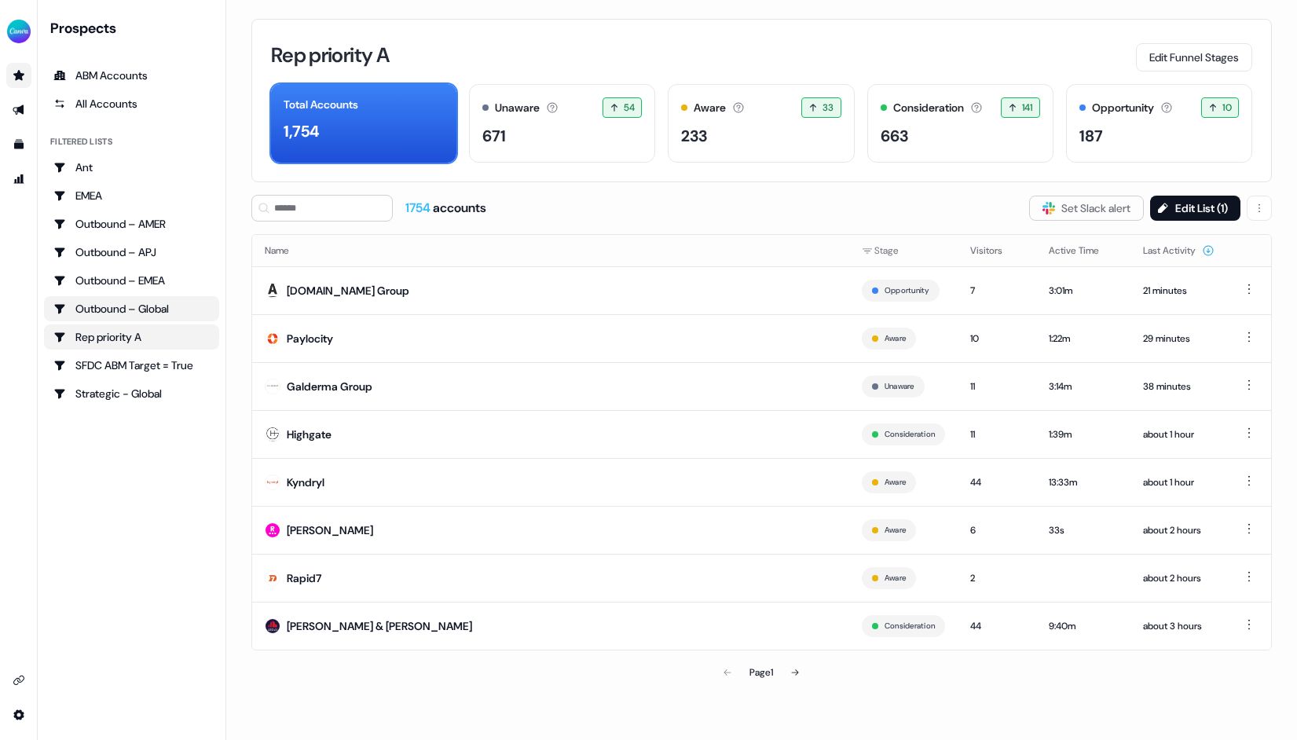
click at [169, 302] on div "Outbound – Global" at bounding box center [131, 309] width 156 height 16
